Goal: Entertainment & Leisure: Consume media (video, audio)

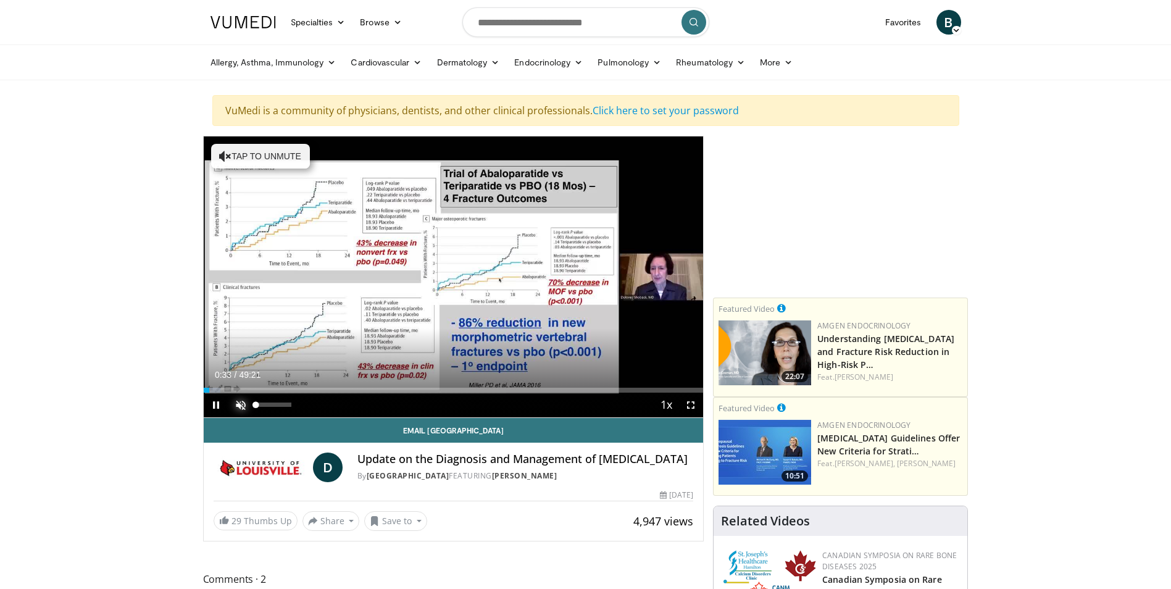
click at [241, 399] on span "Video Player" at bounding box center [240, 405] width 25 height 25
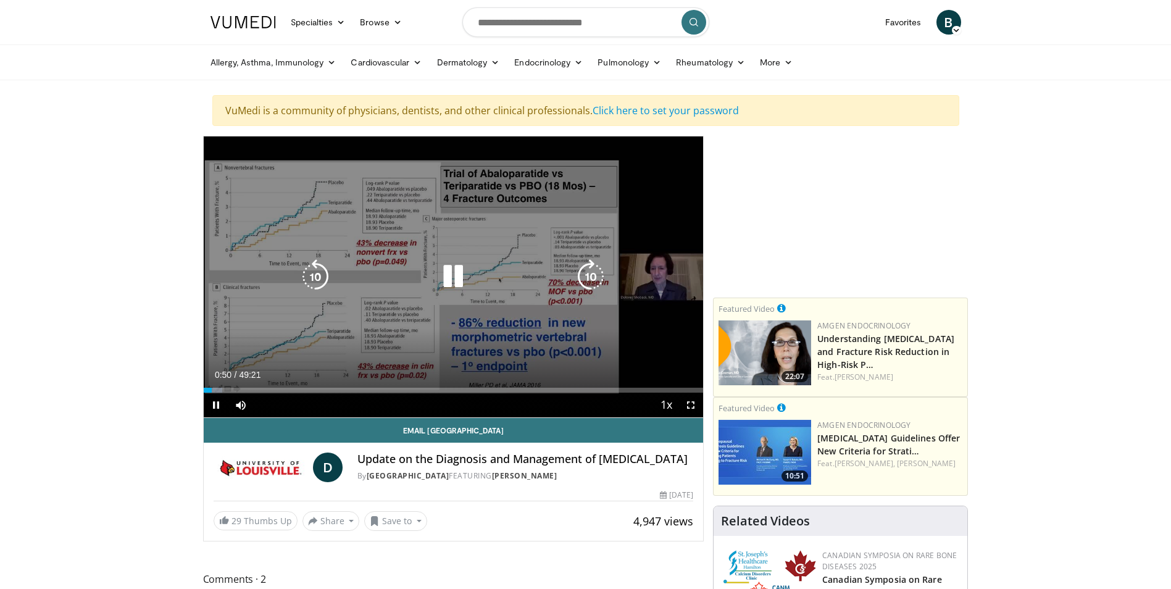
click at [448, 274] on icon "Video Player" at bounding box center [453, 276] width 35 height 35
